Goal: Task Accomplishment & Management: Use online tool/utility

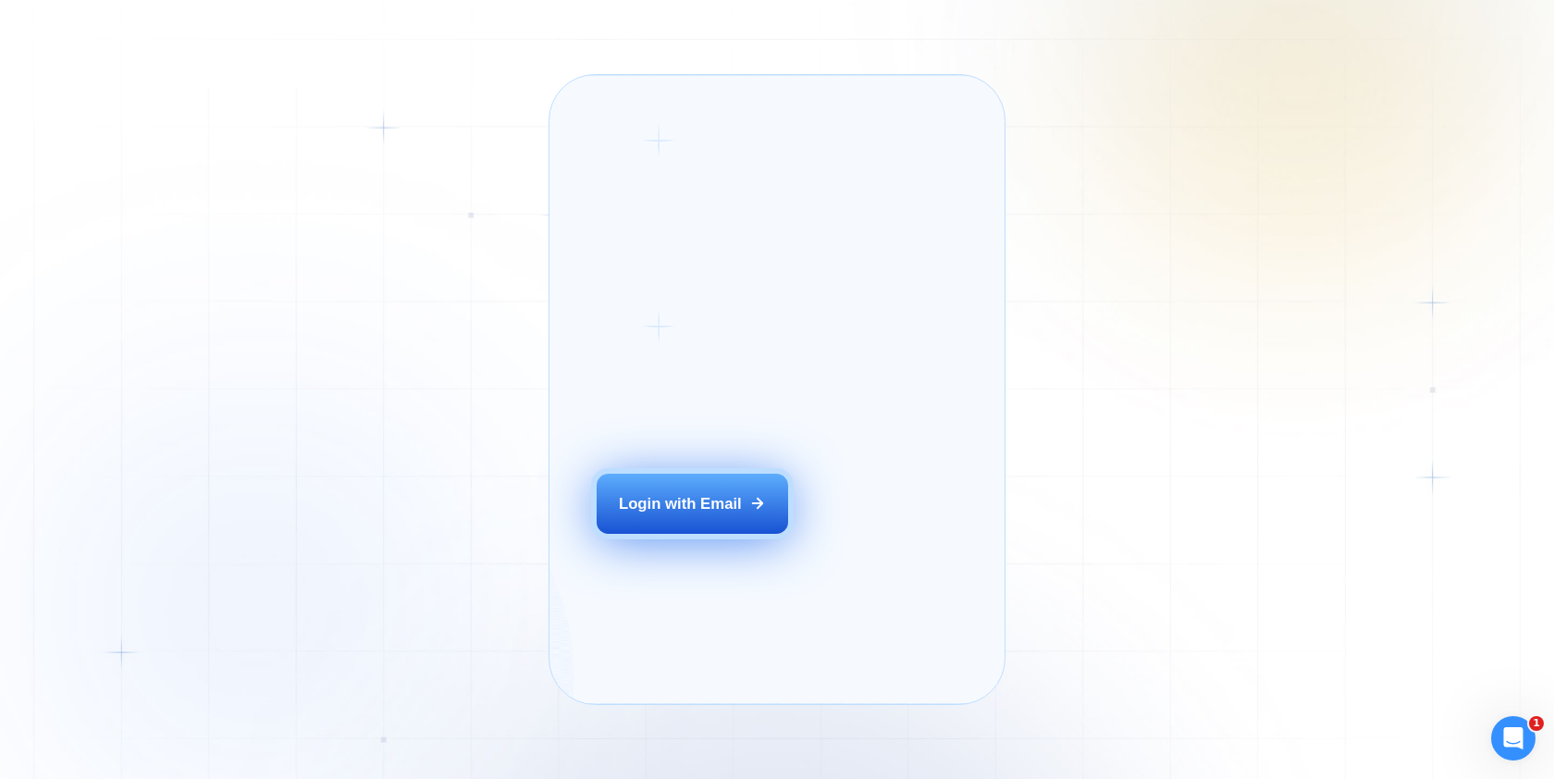
click at [716, 514] on div "Login with Email" at bounding box center [680, 503] width 123 height 21
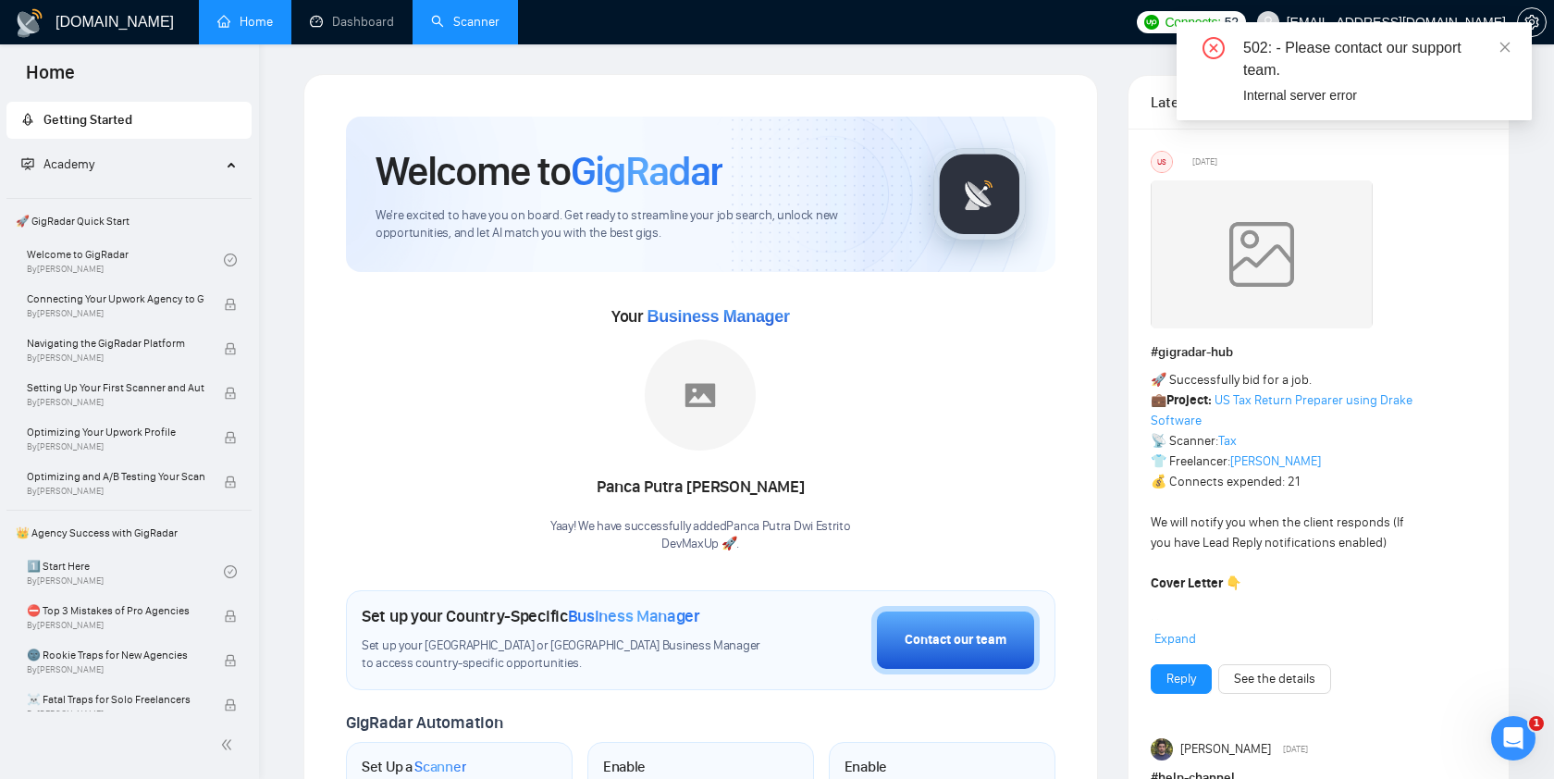
click at [475, 28] on link "Scanner" at bounding box center [465, 22] width 68 height 16
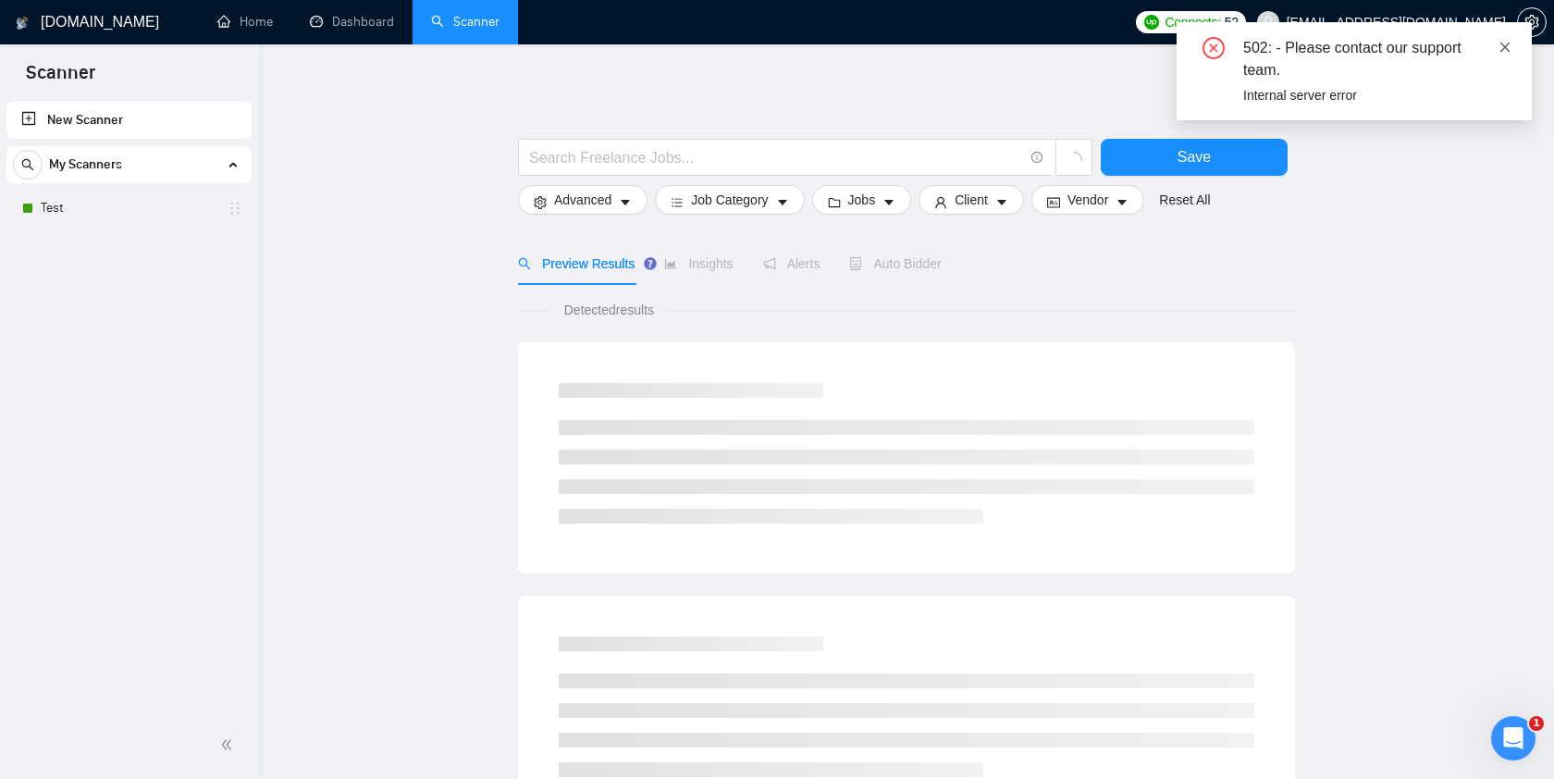
click at [1505, 48] on icon "close" at bounding box center [1505, 47] width 13 height 13
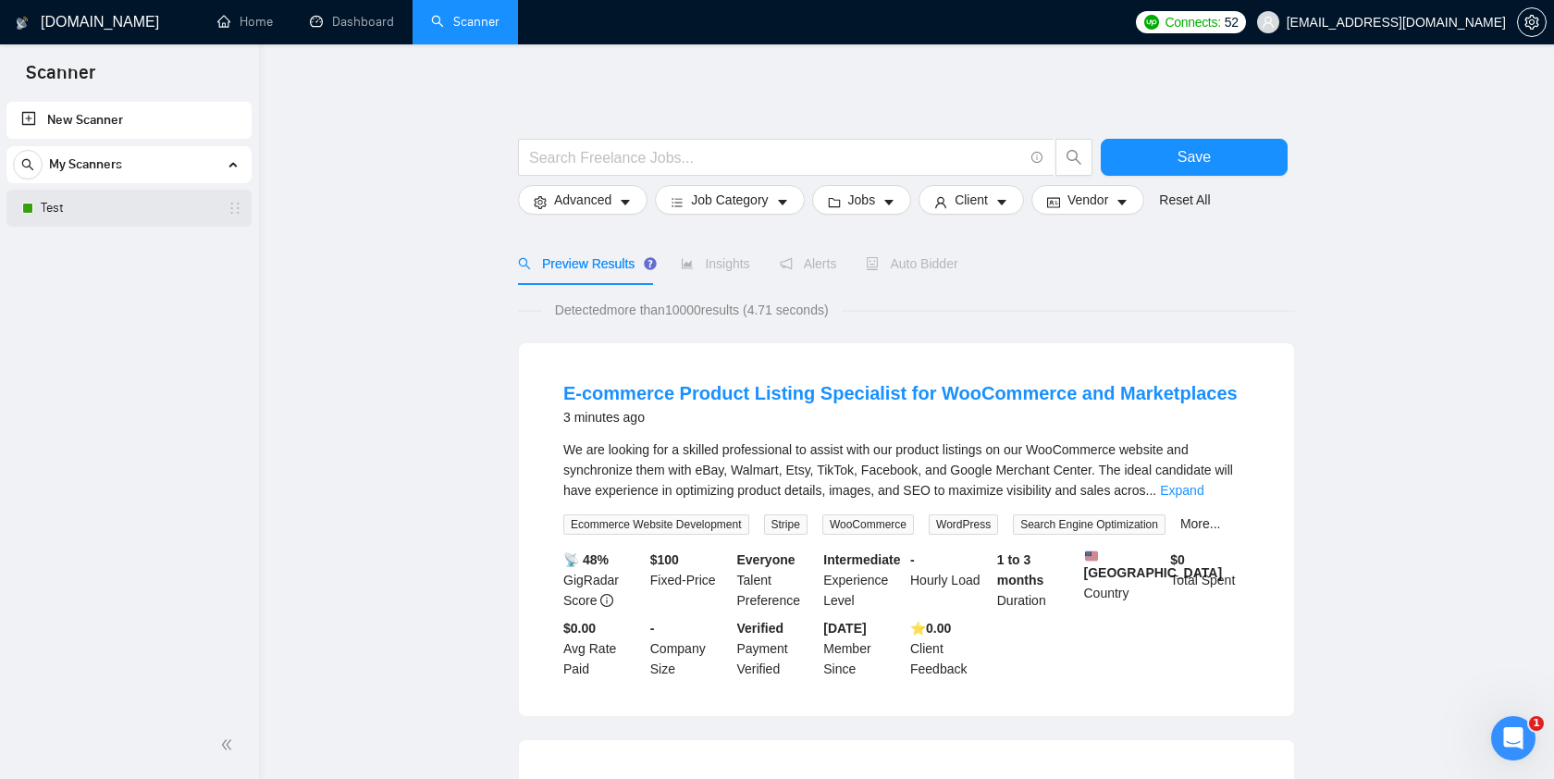
click at [167, 204] on link "Test" at bounding box center [129, 208] width 176 height 37
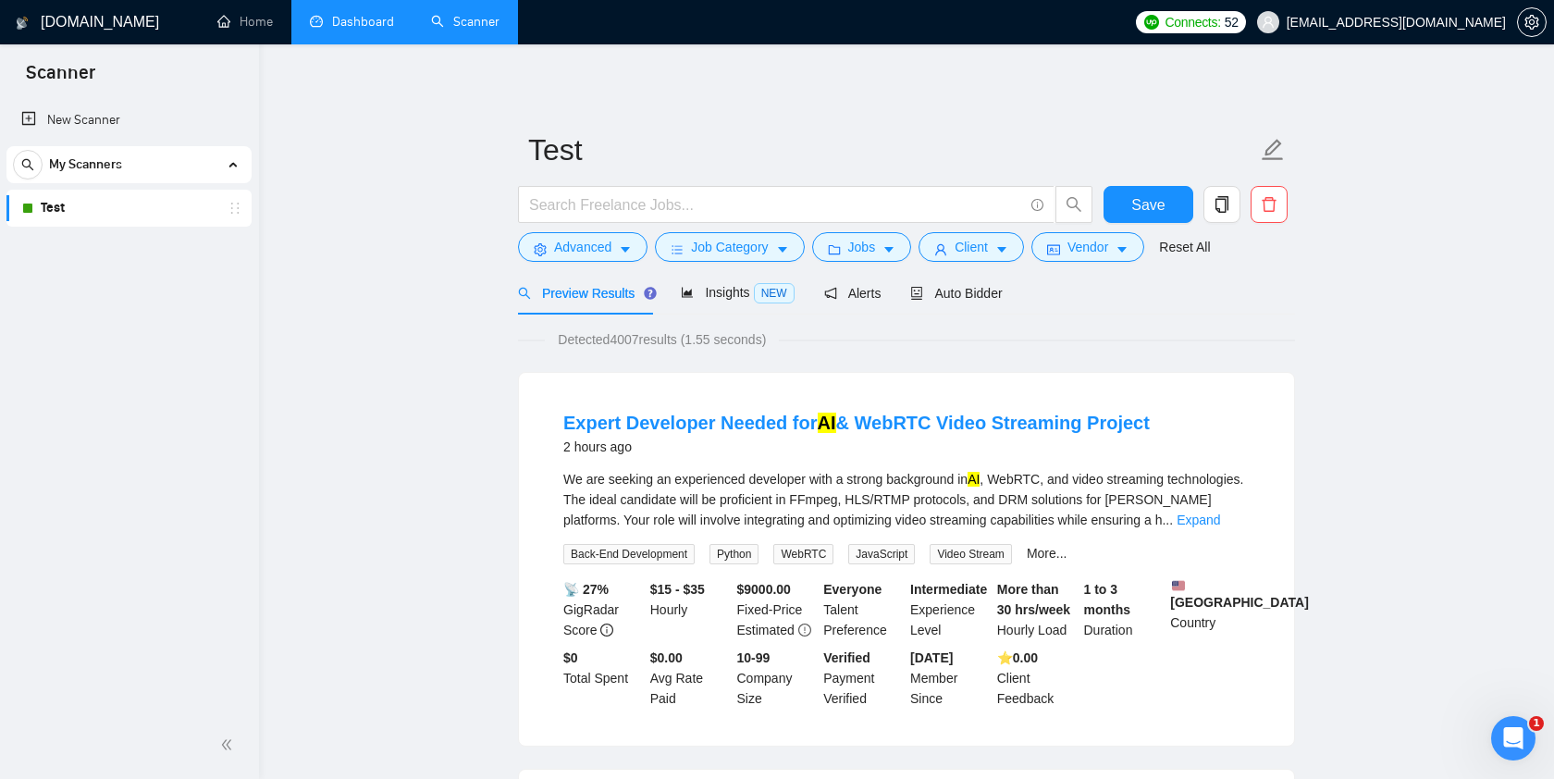
click at [363, 27] on link "Dashboard" at bounding box center [352, 22] width 84 height 16
